Goal: Task Accomplishment & Management: Complete application form

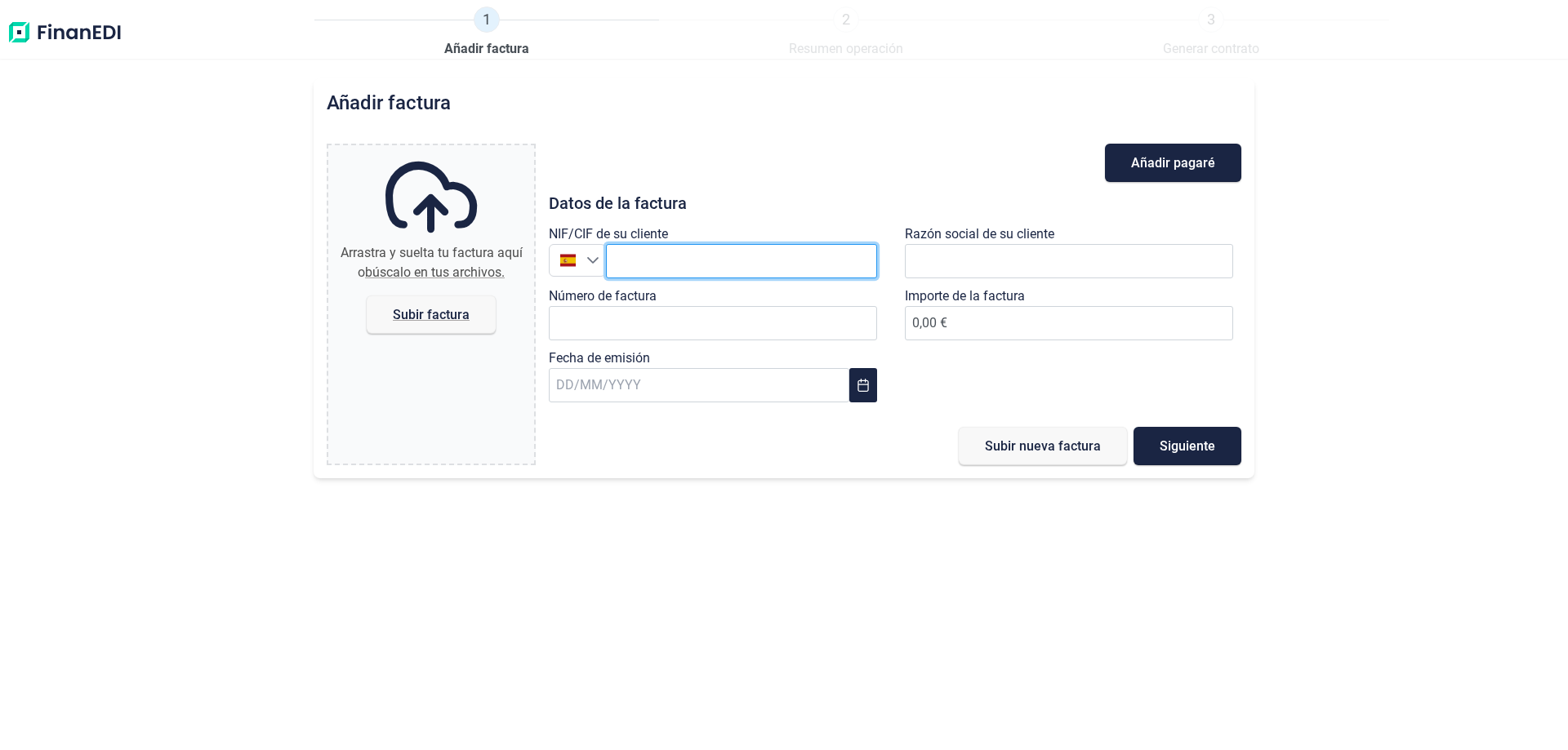
click at [687, 262] on input "text" at bounding box center [742, 260] width 272 height 34
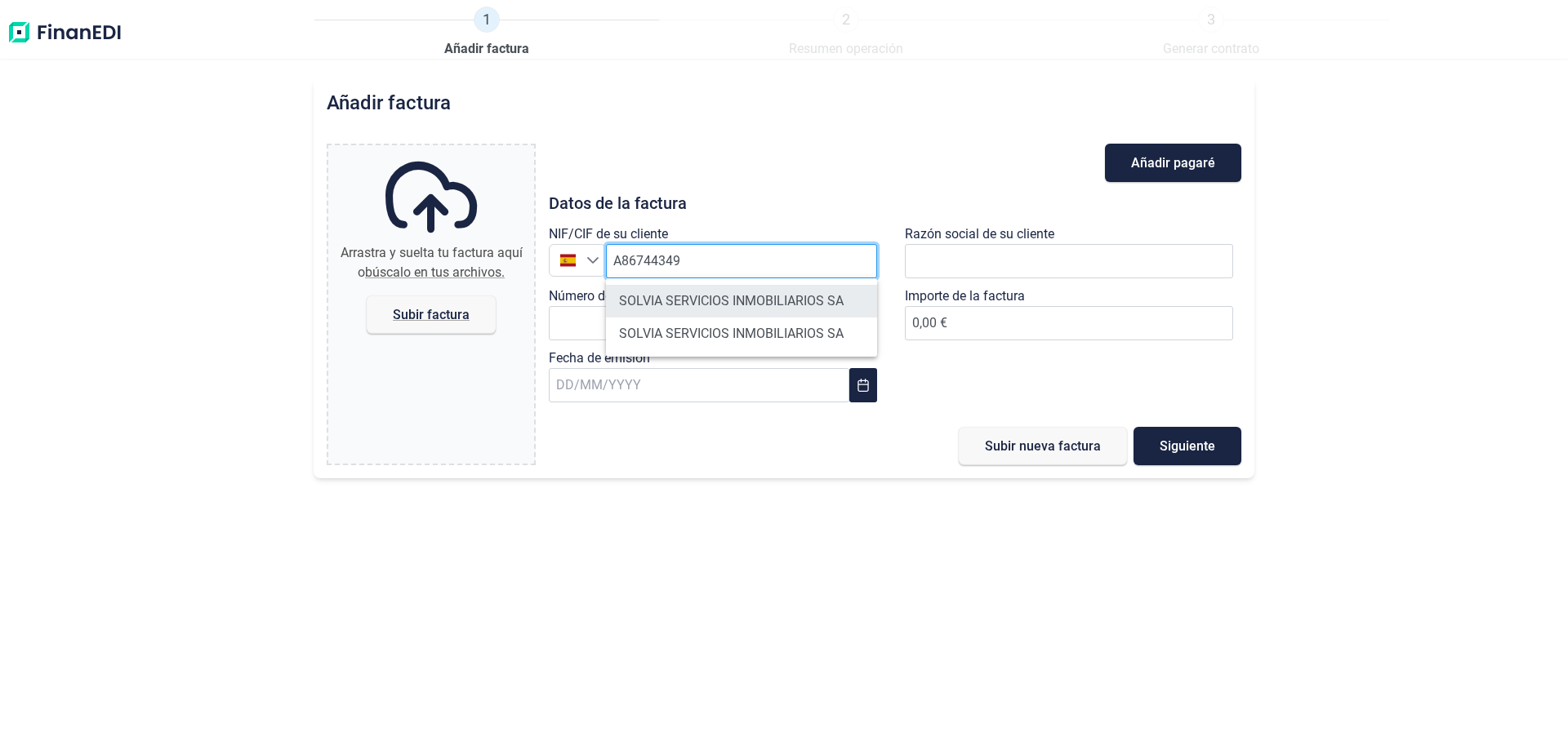
type input "A86744349"
click at [779, 298] on li "SOLVIA SERVICIOS INMOBILIARIOS SA" at bounding box center [742, 301] width 272 height 32
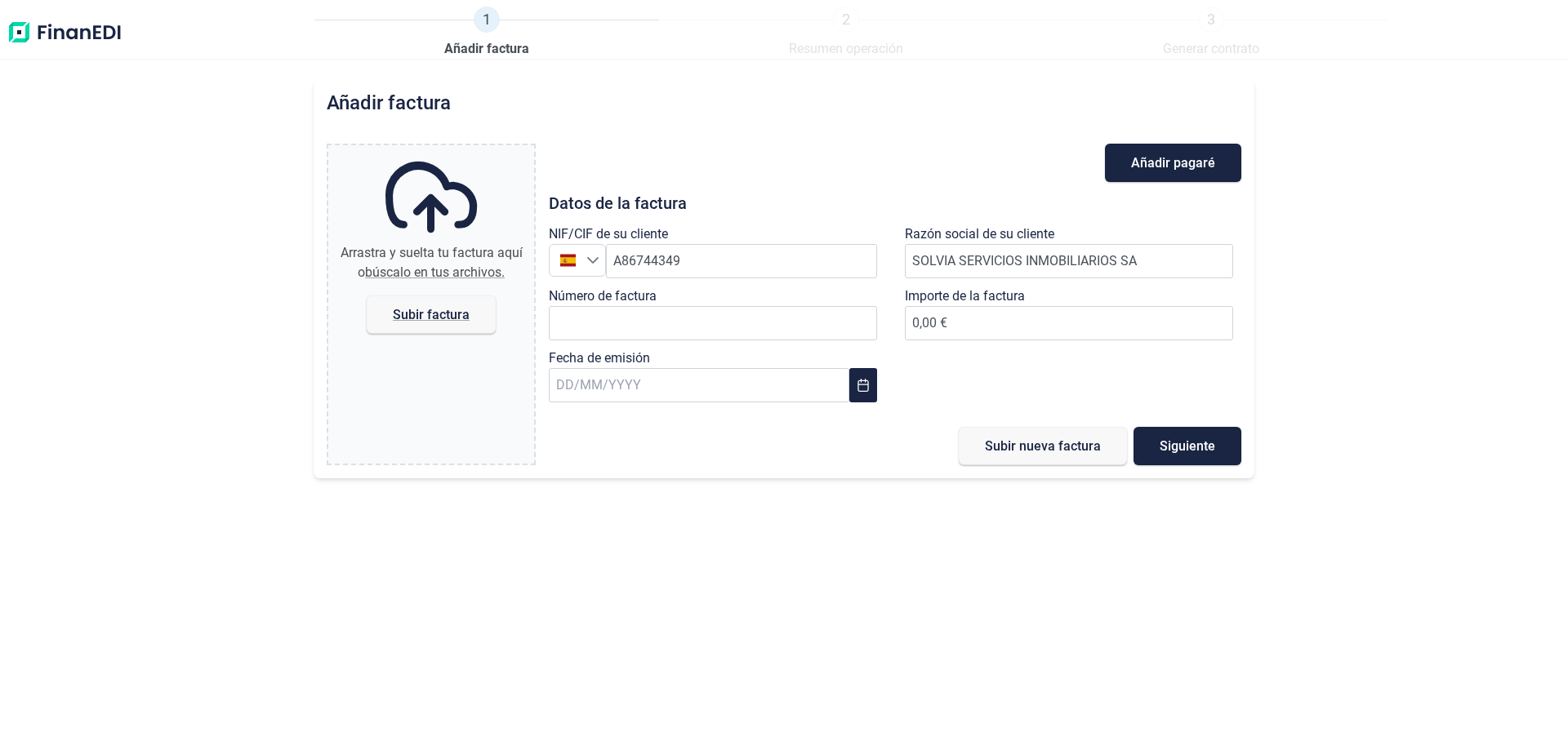
click at [719, 342] on div "Número de factura" at bounding box center [717, 317] width 336 height 62
click at [706, 334] on input "Número de factura" at bounding box center [712, 323] width 328 height 34
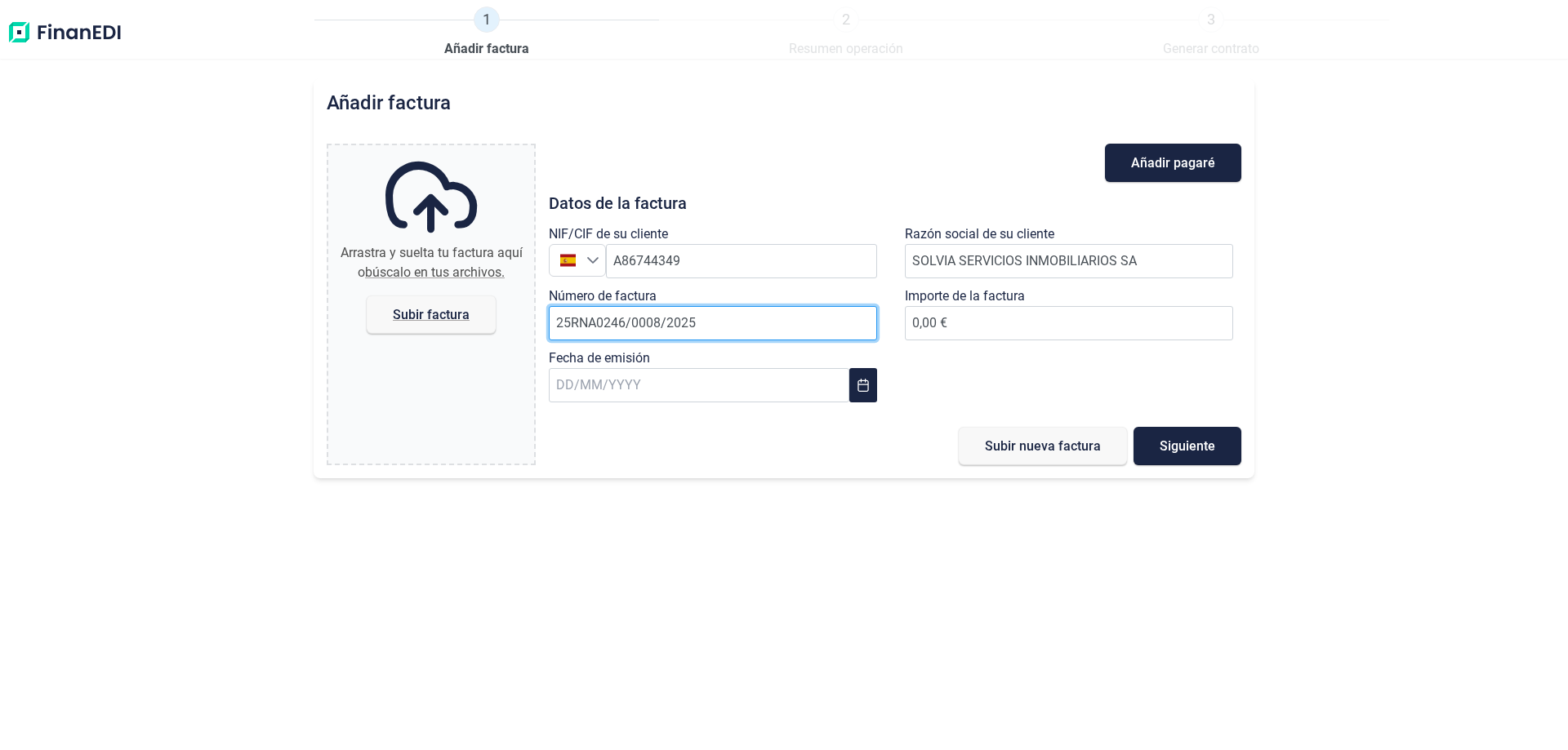
click at [652, 322] on input "25RNA0246/0008/2025" at bounding box center [712, 323] width 328 height 34
type input "25RNA0246/0009/2025"
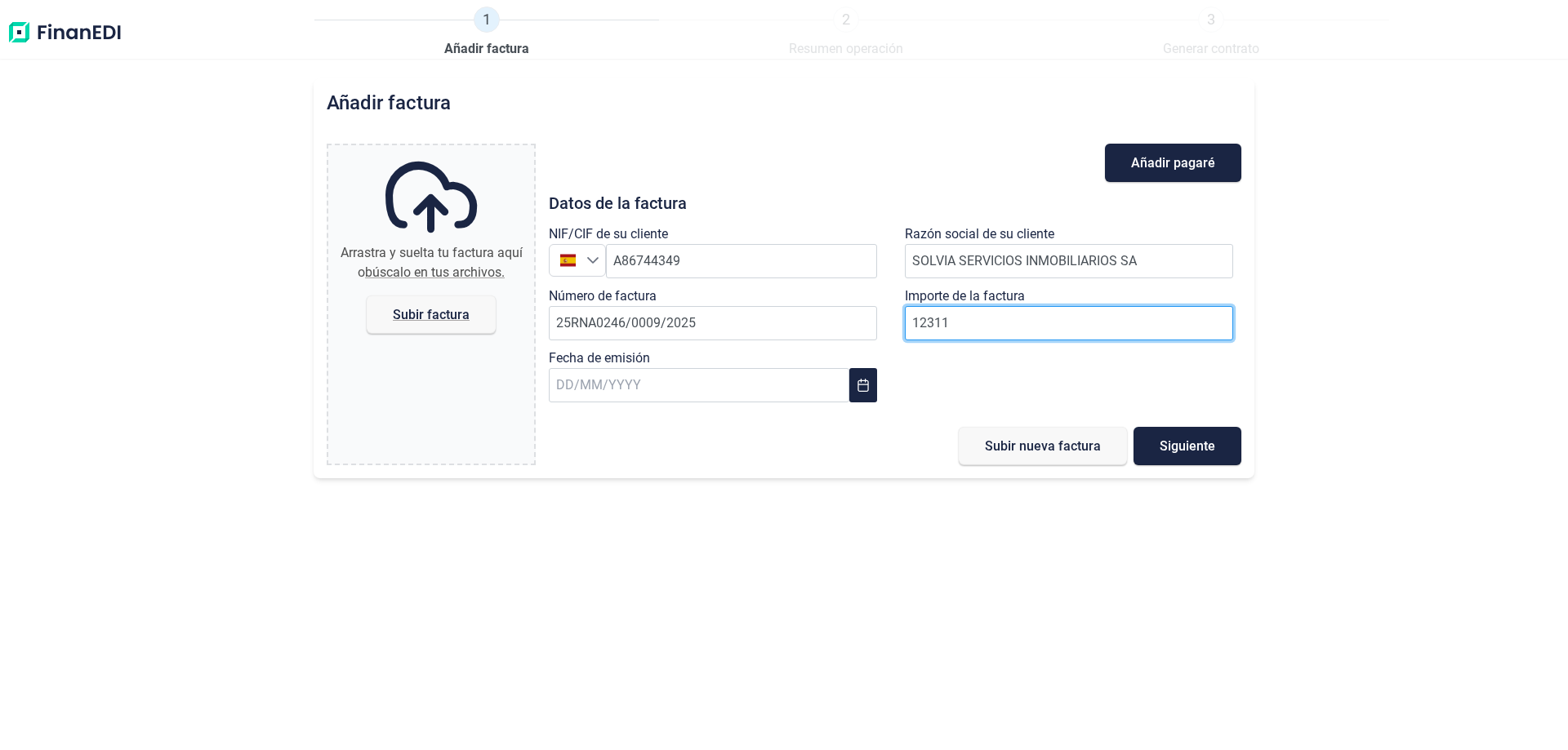
type input "123110"
type input "123110.19"
click at [658, 405] on div "Fecha de emisión" at bounding box center [717, 379] width 336 height 62
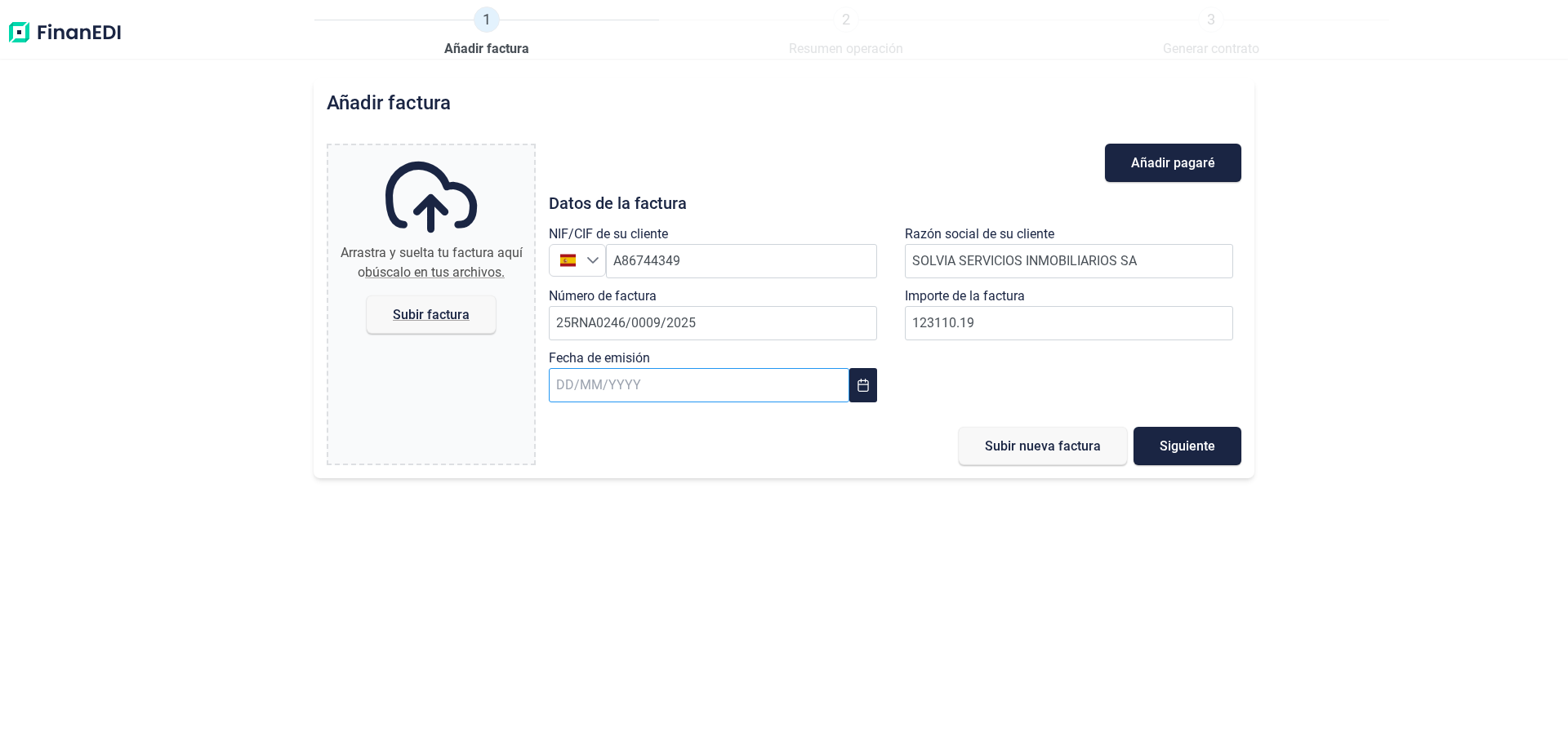
click at [660, 394] on input "text" at bounding box center [699, 385] width 300 height 34
click at [578, 426] on icon "Previous Month" at bounding box center [575, 429] width 13 height 13
click at [664, 545] on span "9" at bounding box center [669, 556] width 32 height 32
click at [458, 323] on span "Subir factura" at bounding box center [432, 315] width 129 height 39
click at [458, 151] on input "Arrastra y suelta tu factura aquí o búscalo en tus archivos. Subir factura" at bounding box center [431, 147] width 206 height 5
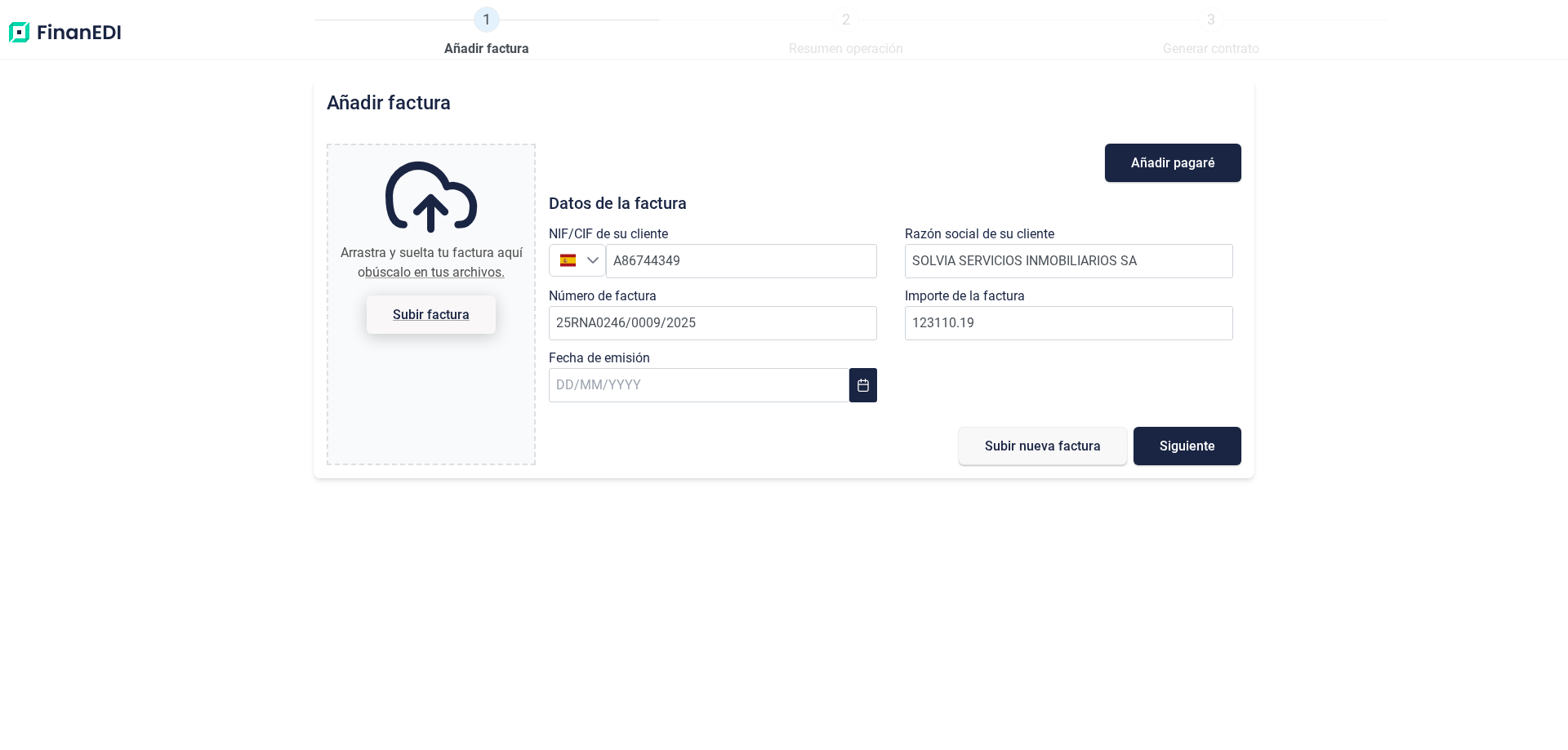
type input "C:\fakepath\[US_VEHICLE_IDENTIFICATION_NUMBER] - FECHA [DATE] - Solvia Servicio…"
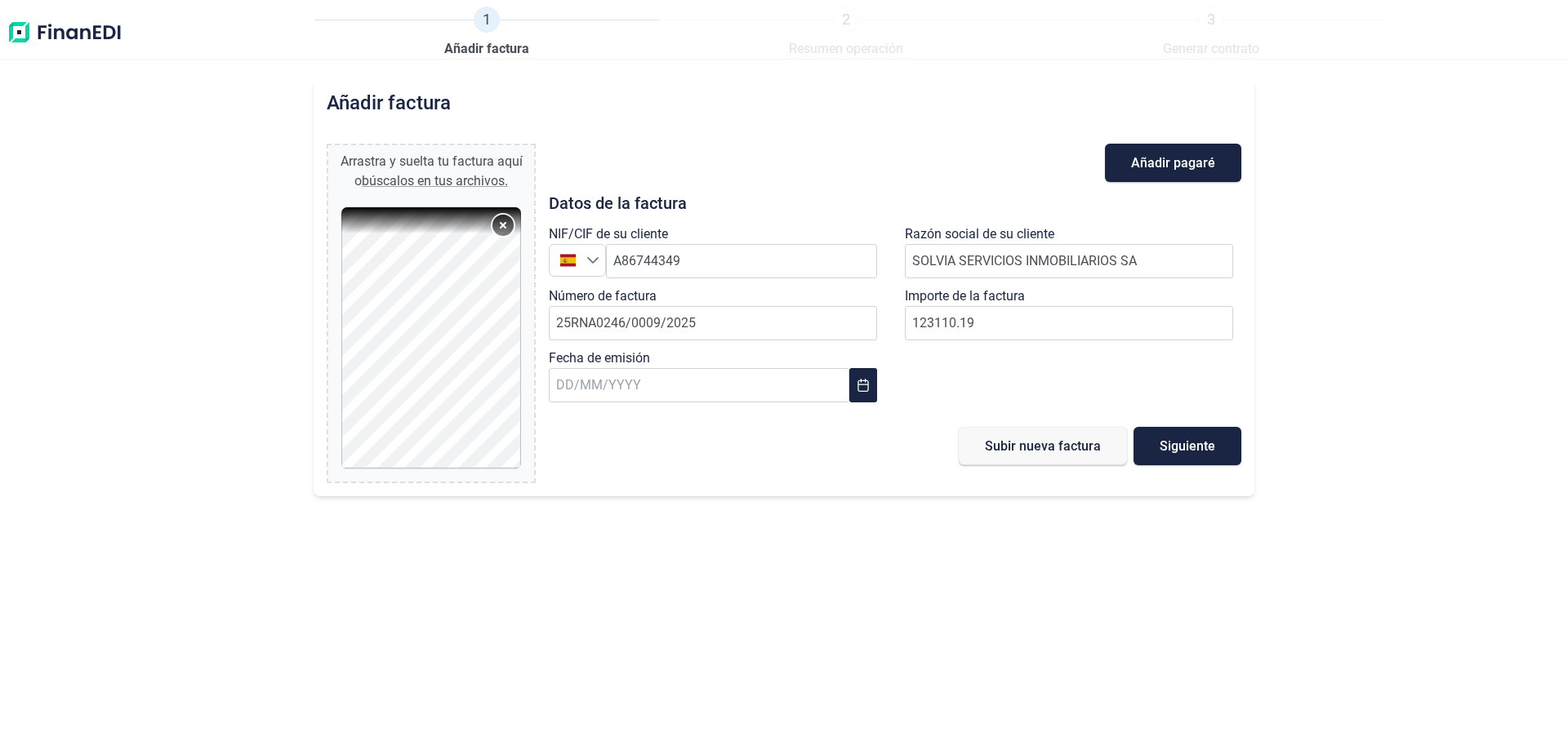
drag, startPoint x: 517, startPoint y: 233, endPoint x: 524, endPoint y: 378, distance: 145.2
click at [524, 378] on div "Arrastra y suelta tu factura aquí o búscalos en tus archivos. [US_VEHICLE_IDENT…" at bounding box center [431, 313] width 206 height 336
click at [521, 440] on div "Arrastra y suelta tu factura aquí o búscalos en tus archivos. [US_VEHICLE_IDENT…" at bounding box center [431, 313] width 206 height 336
click at [1173, 447] on span "Siguiente" at bounding box center [1187, 446] width 55 height 12
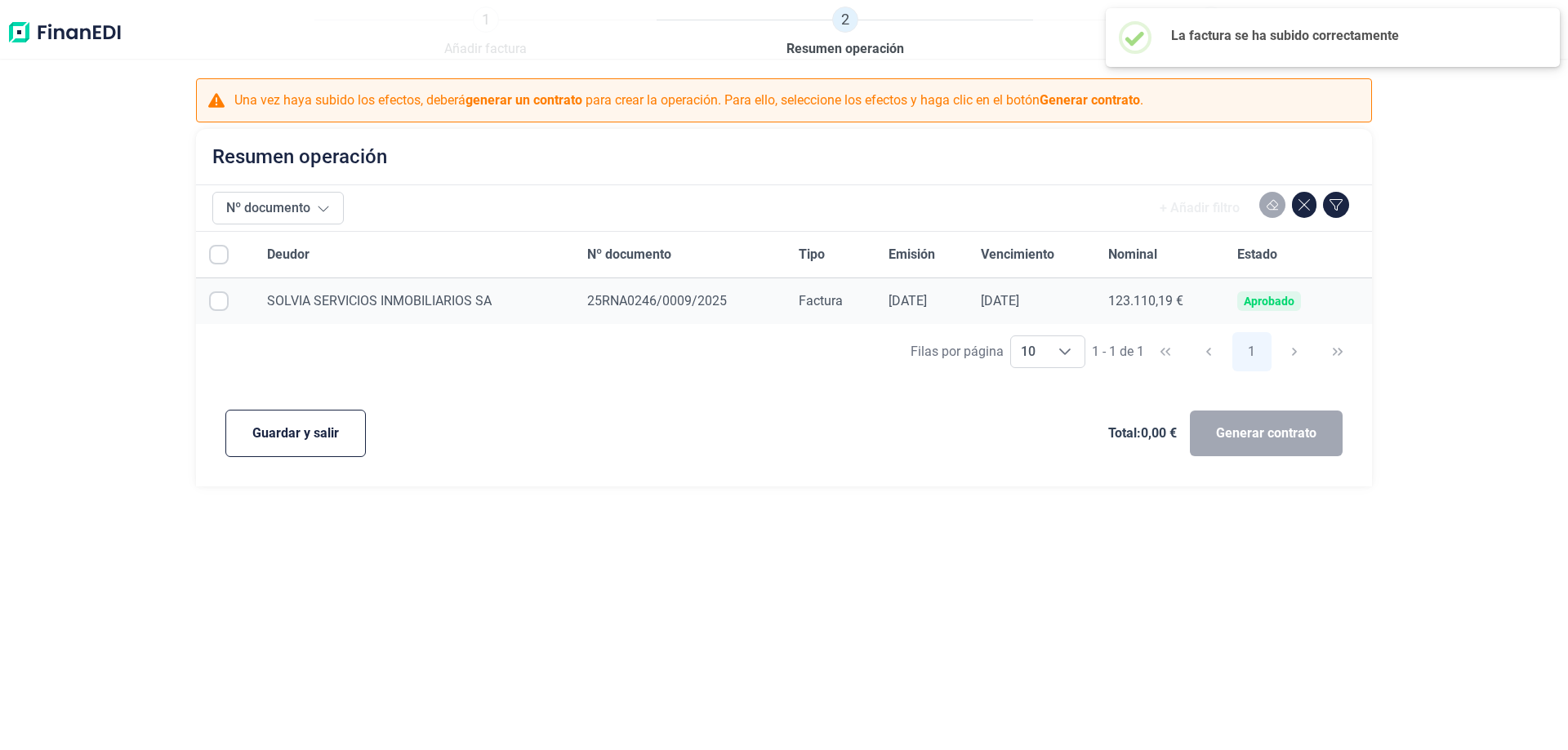
checkbox input "true"
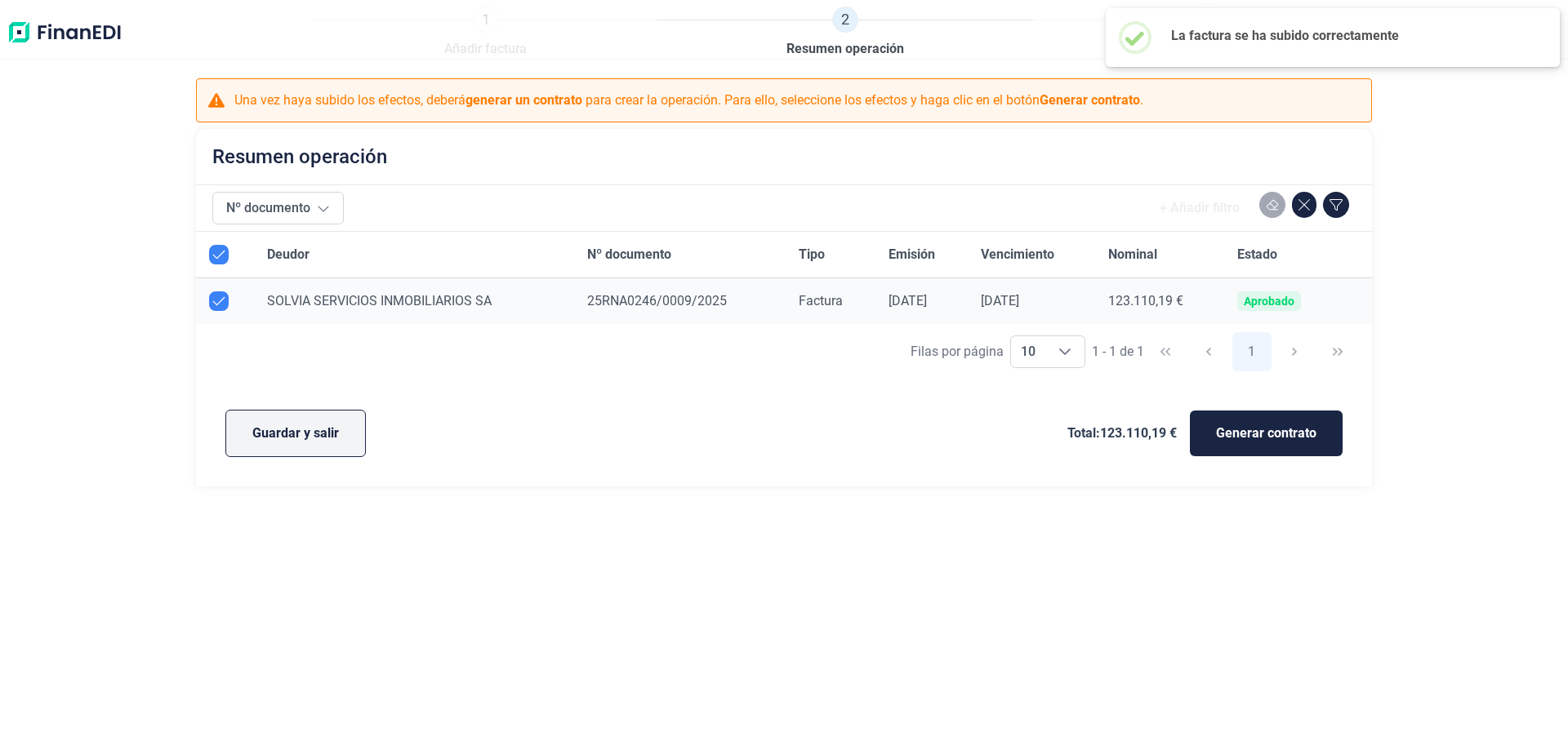
click at [303, 441] on span "Guardar y salir" at bounding box center [296, 433] width 87 height 19
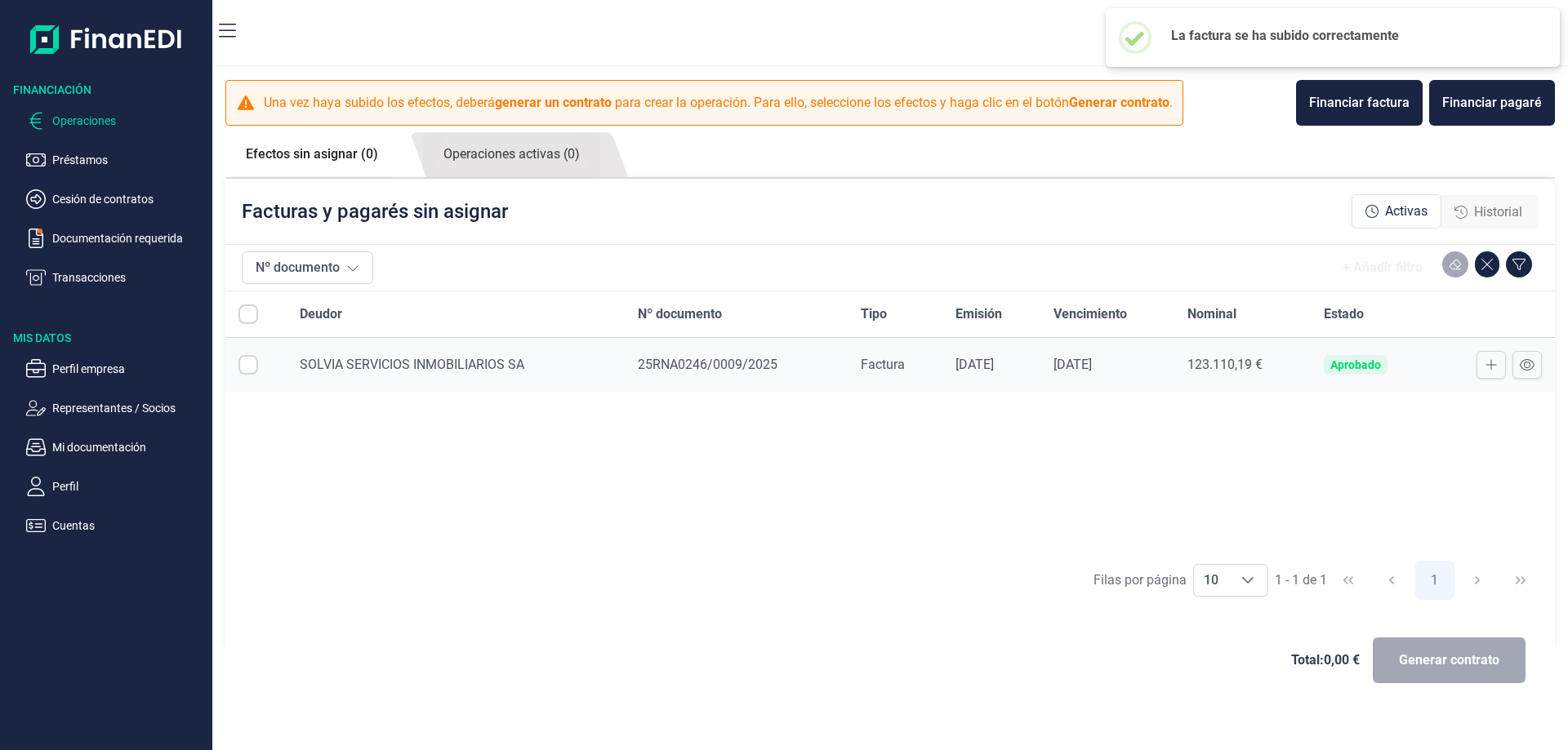
checkbox input "true"
click at [246, 314] on input "All items selected" at bounding box center [248, 314] width 19 height 19
checkbox input "true"
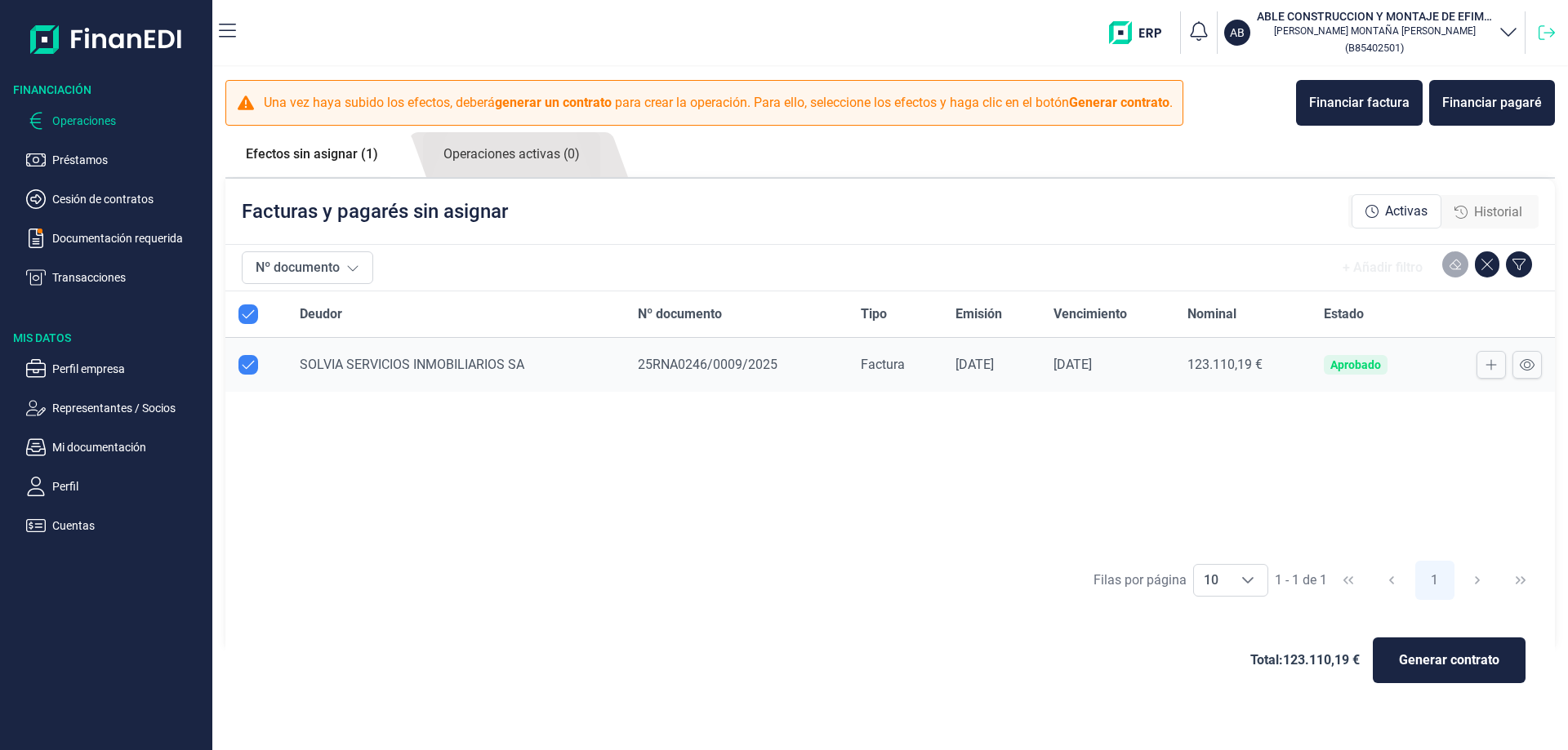
click at [1544, 30] on icon at bounding box center [1548, 33] width 17 height 17
